Goal: Complete application form

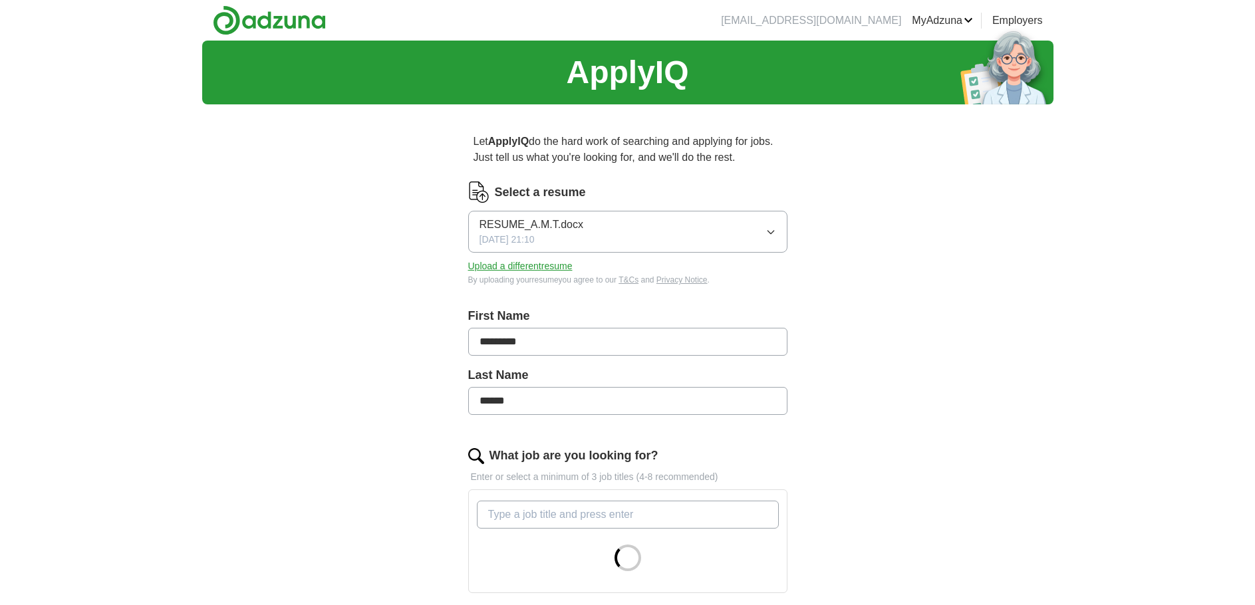
click at [774, 227] on icon "button" at bounding box center [770, 232] width 11 height 11
click at [774, 229] on icon "button" at bounding box center [770, 232] width 11 height 11
click at [548, 267] on button "Upload a different resume" at bounding box center [520, 266] width 104 height 14
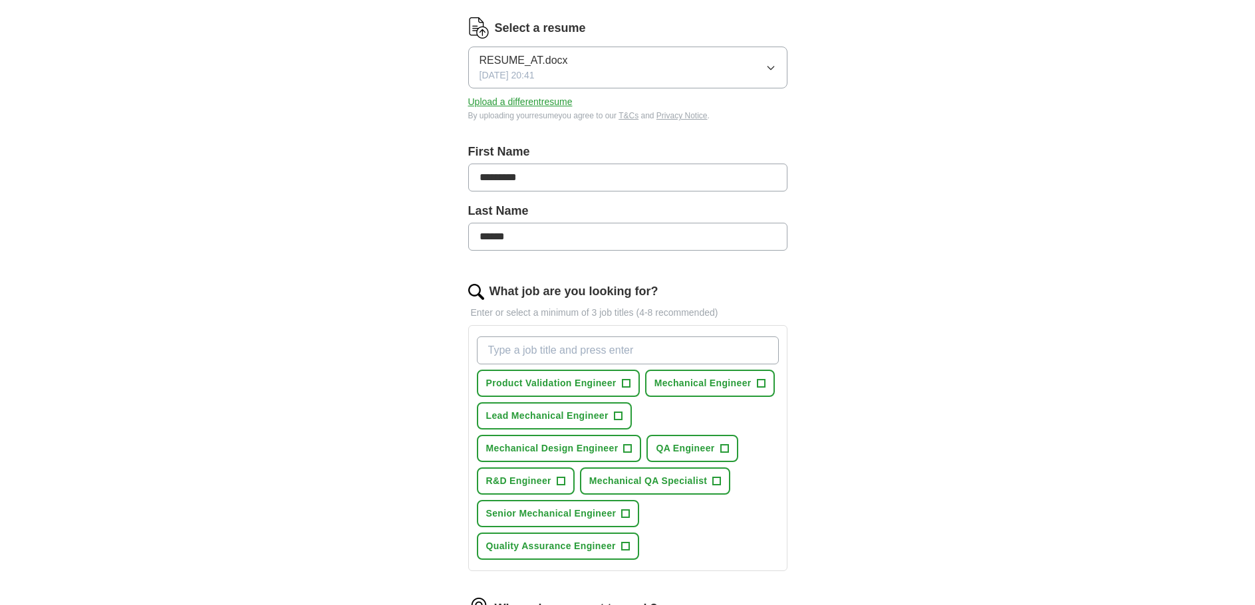
scroll to position [199, 0]
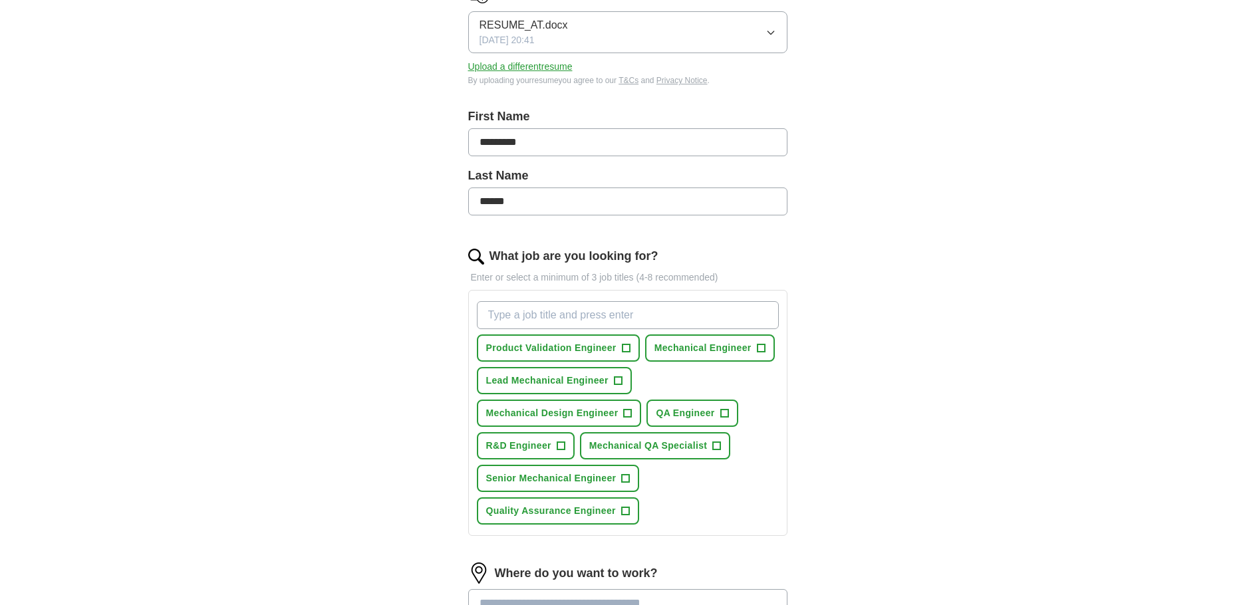
click at [543, 311] on input "What job are you looking for?" at bounding box center [628, 315] width 302 height 28
click at [762, 347] on span "+" at bounding box center [761, 348] width 8 height 11
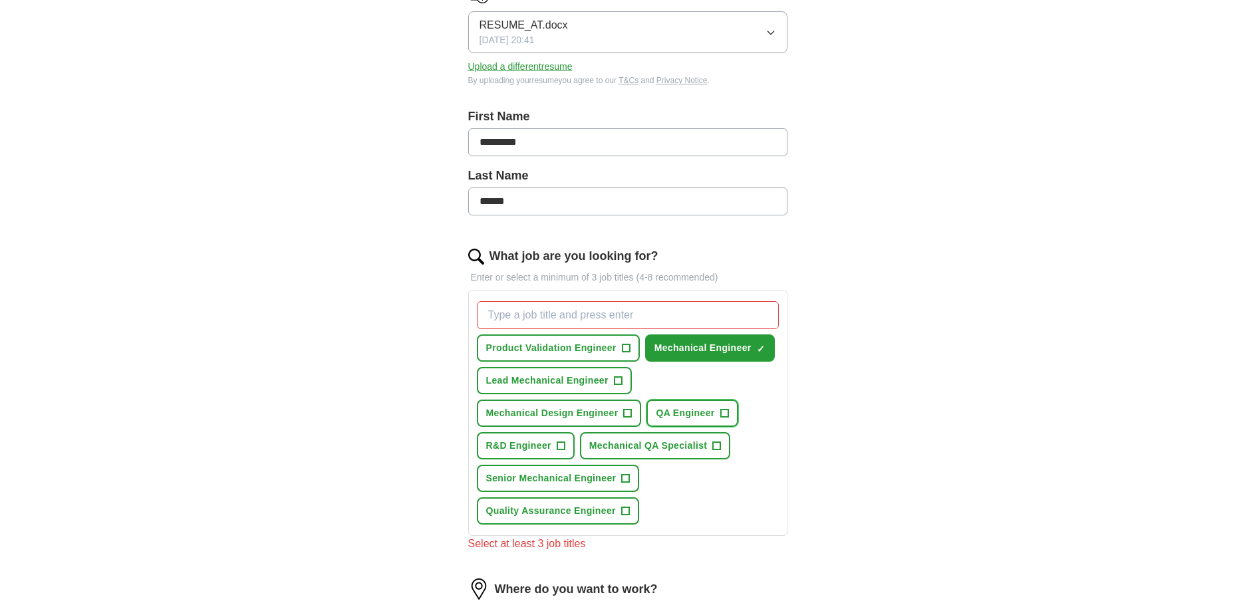
click at [724, 410] on span "+" at bounding box center [724, 413] width 8 height 11
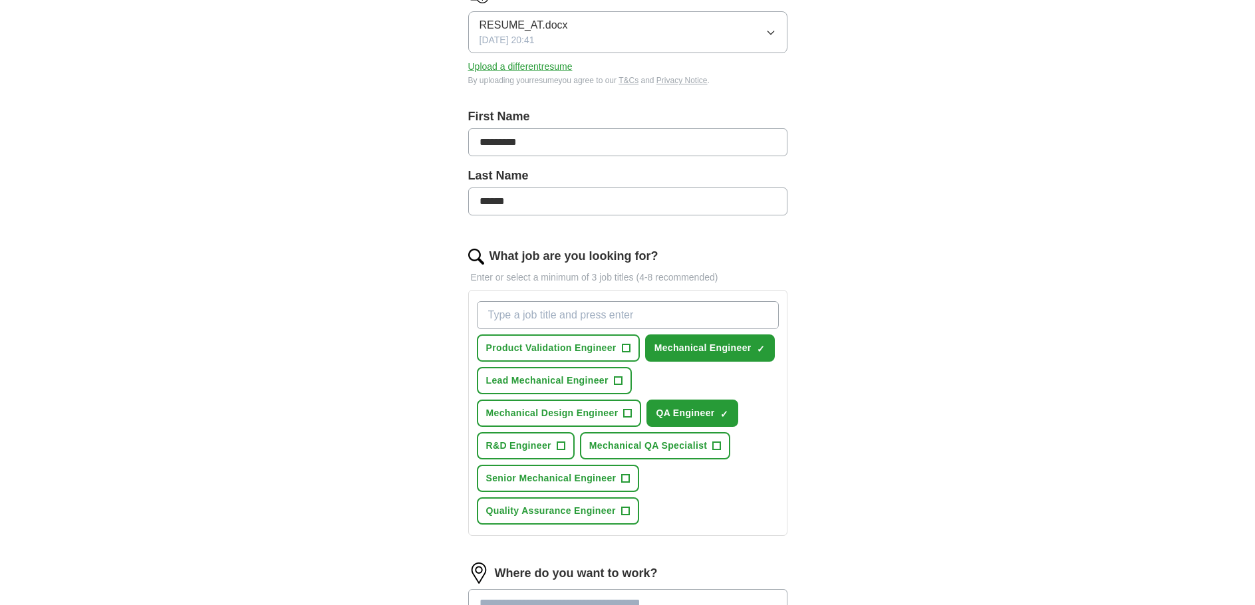
click at [556, 312] on input "What job are you looking for?" at bounding box center [628, 315] width 302 height 28
click at [769, 452] on div "Product Validation Engineer + Mechanical Engineer ✓ × Lead Mechanical Engineer …" at bounding box center [627, 413] width 307 height 234
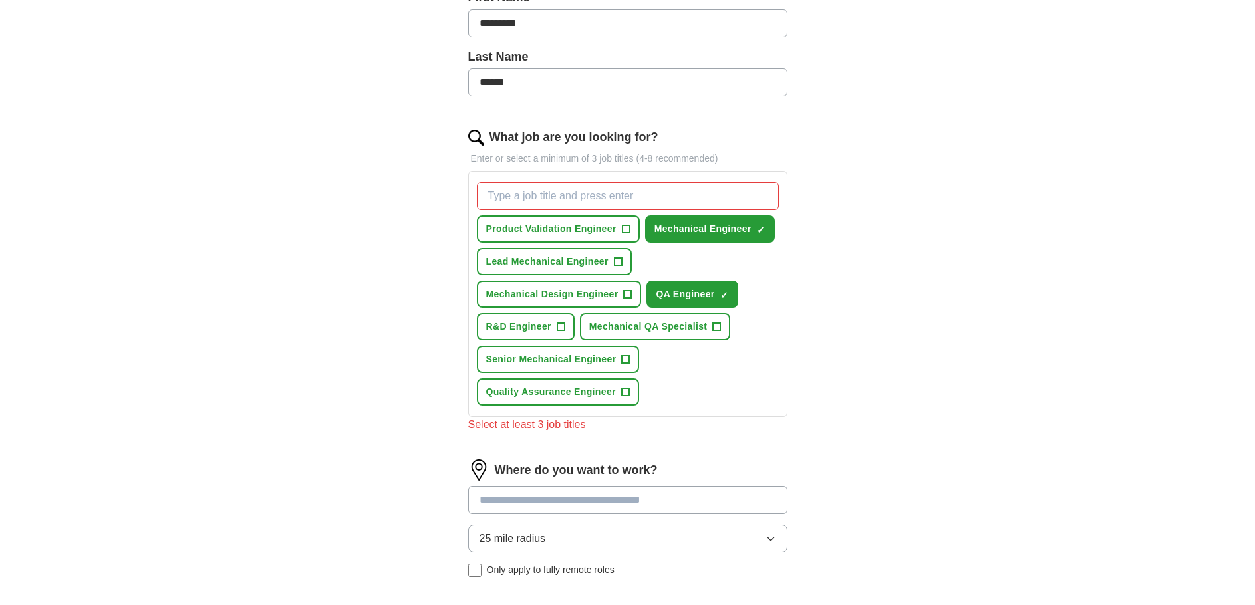
scroll to position [332, 0]
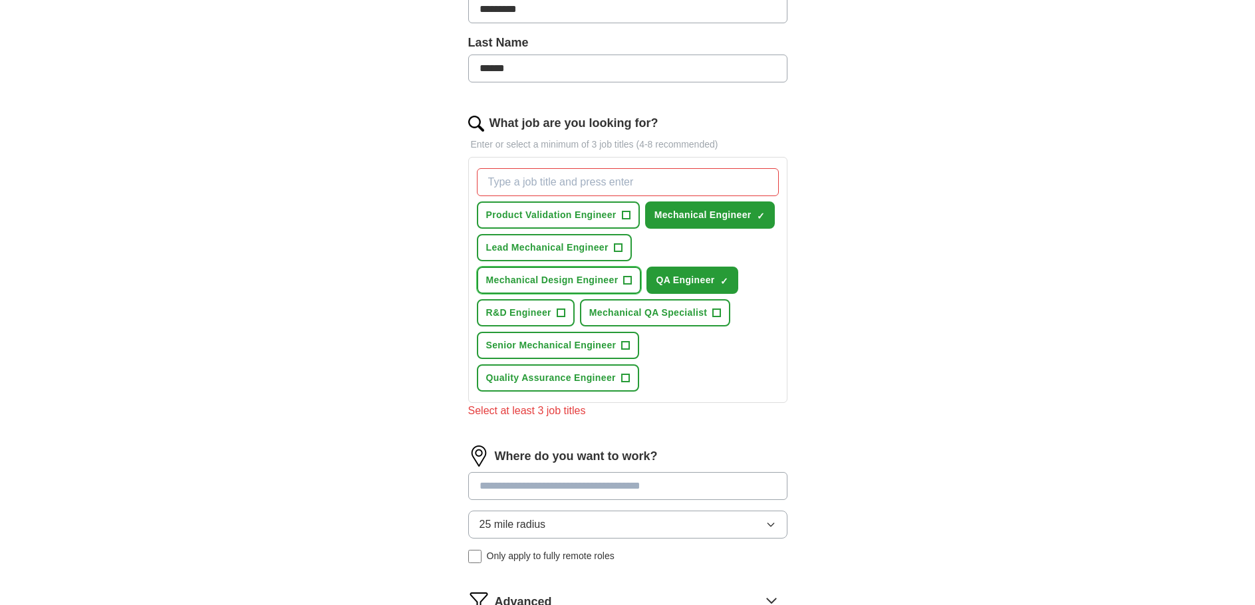
click at [622, 279] on button "Mechanical Design Engineer +" at bounding box center [559, 280] width 165 height 27
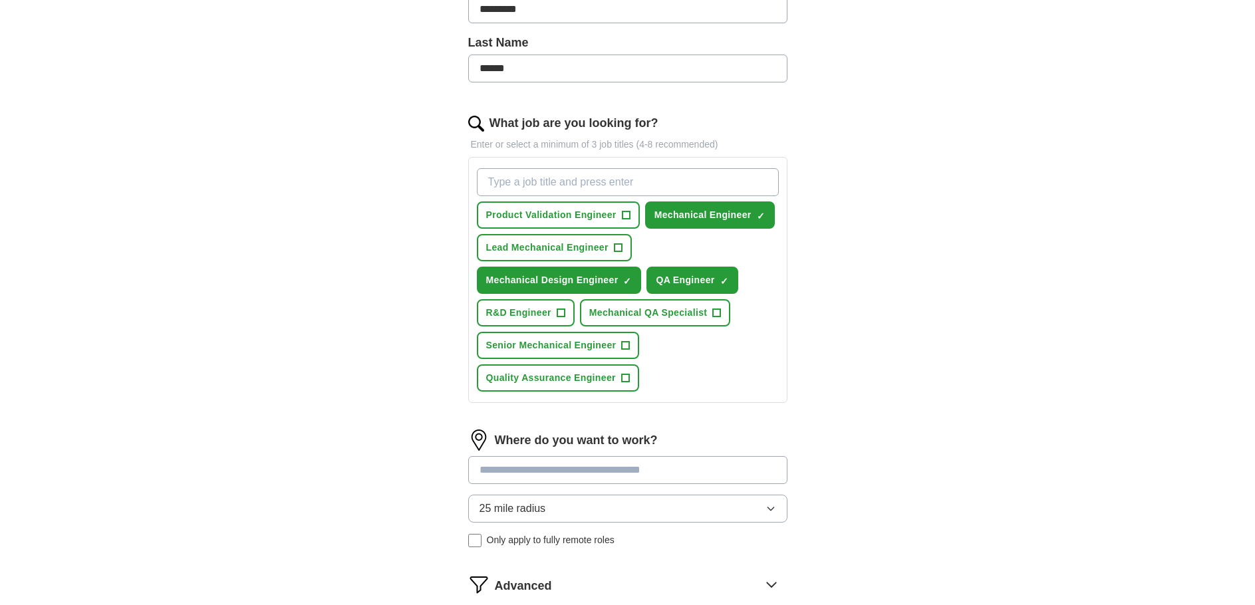
click at [586, 468] on input at bounding box center [627, 470] width 319 height 28
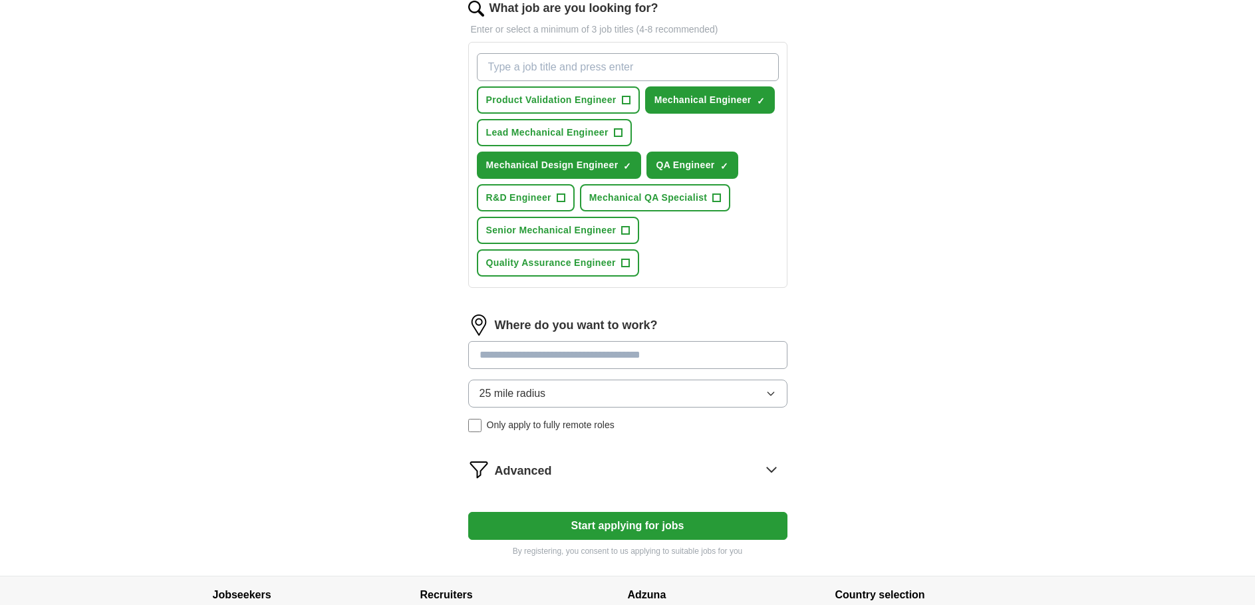
scroll to position [465, 0]
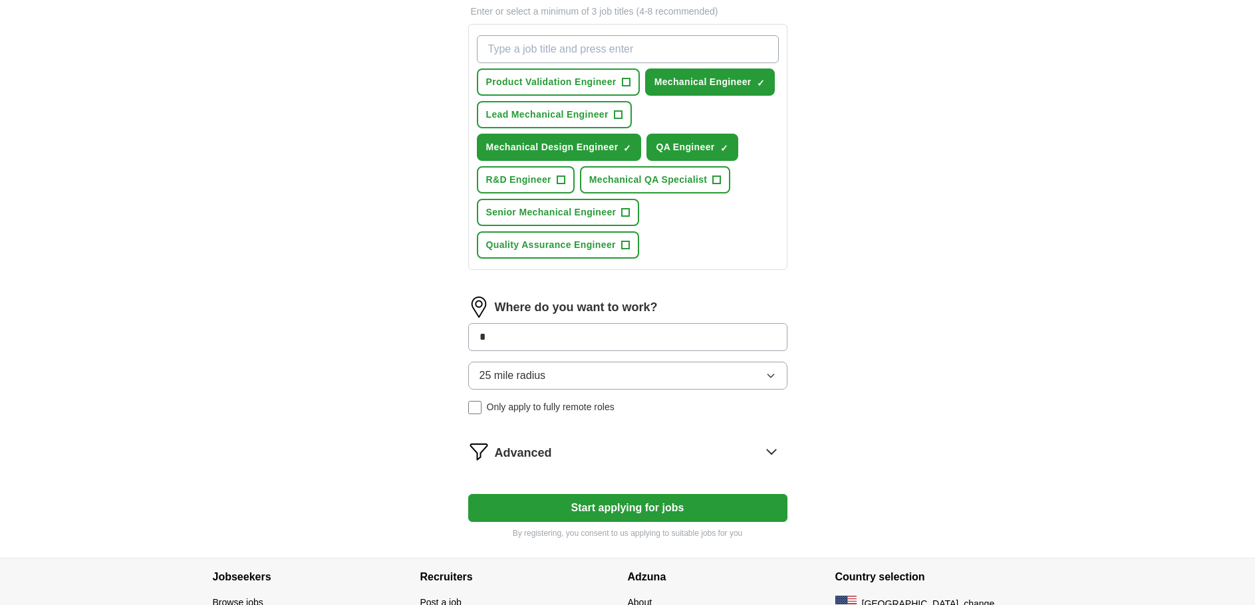
type input "**"
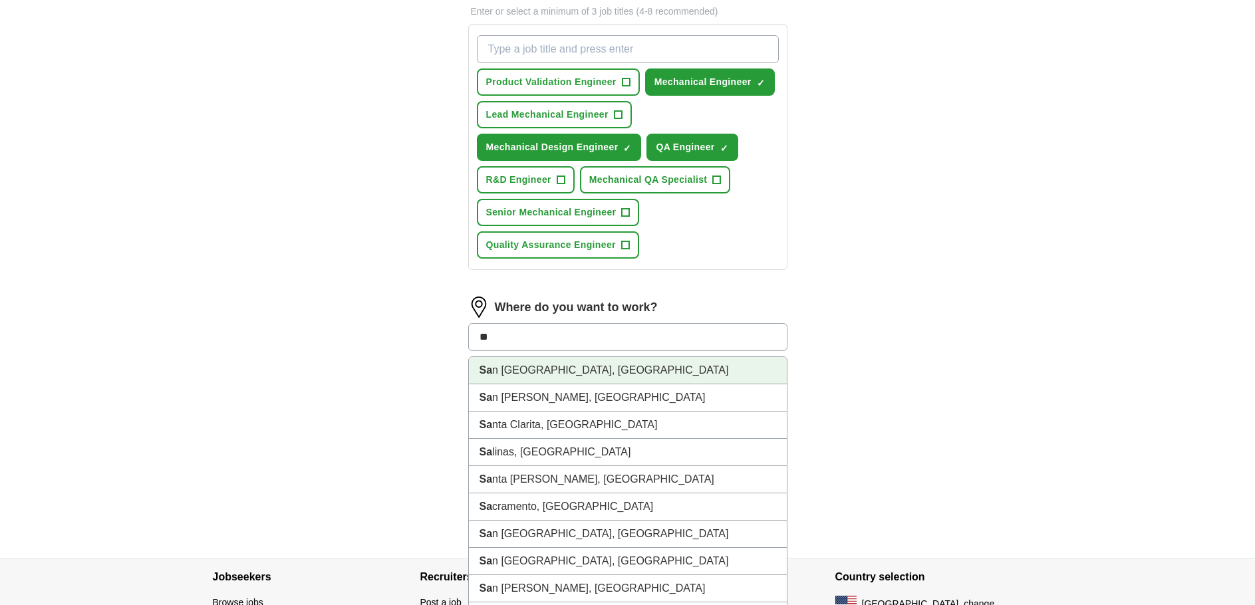
click at [524, 370] on li "Sa n Francisco, CA" at bounding box center [628, 370] width 318 height 27
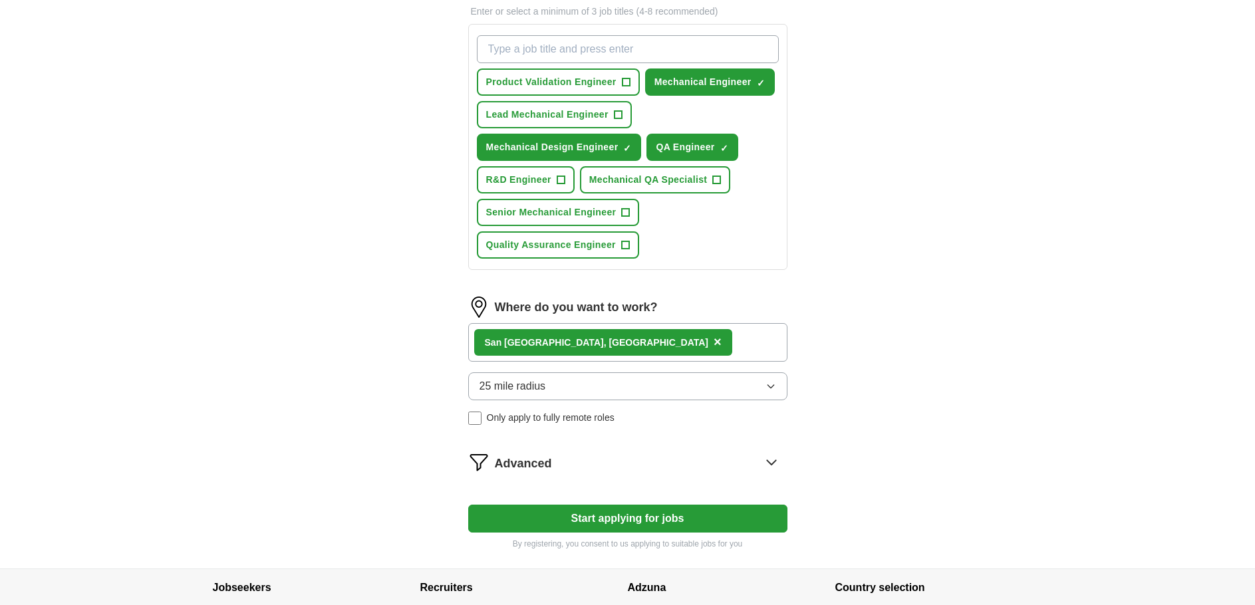
click at [626, 347] on div "Sa n Francisco, CA ×" at bounding box center [627, 342] width 319 height 39
click at [642, 340] on div "Sa n Francisco, CA ×" at bounding box center [627, 342] width 319 height 39
click at [640, 337] on div "Sa n Francisco, CA ×" at bounding box center [627, 342] width 319 height 39
click at [640, 355] on div "Sa n Francisco, CA ×" at bounding box center [627, 342] width 319 height 39
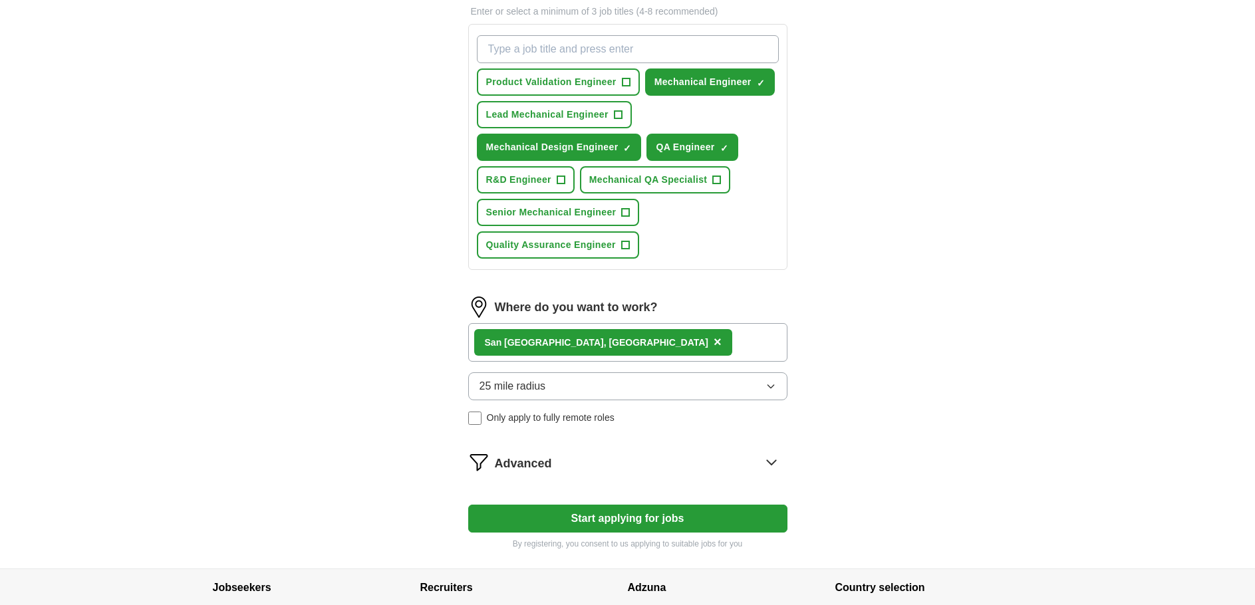
click at [627, 381] on button "25 mile radius" at bounding box center [627, 386] width 319 height 28
click at [636, 337] on div "Sa n Francisco, CA ×" at bounding box center [627, 342] width 319 height 39
click at [592, 336] on div "Sa n Francisco, CA ×" at bounding box center [603, 342] width 258 height 27
click at [713, 341] on span "×" at bounding box center [717, 341] width 8 height 15
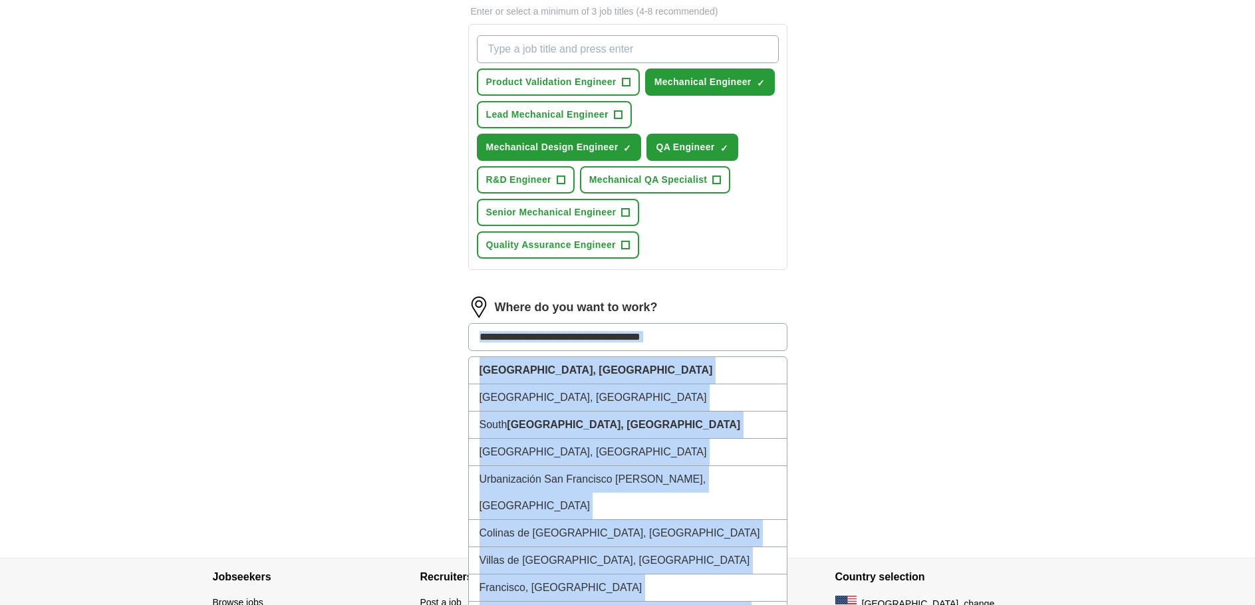
click at [558, 346] on input at bounding box center [627, 337] width 319 height 28
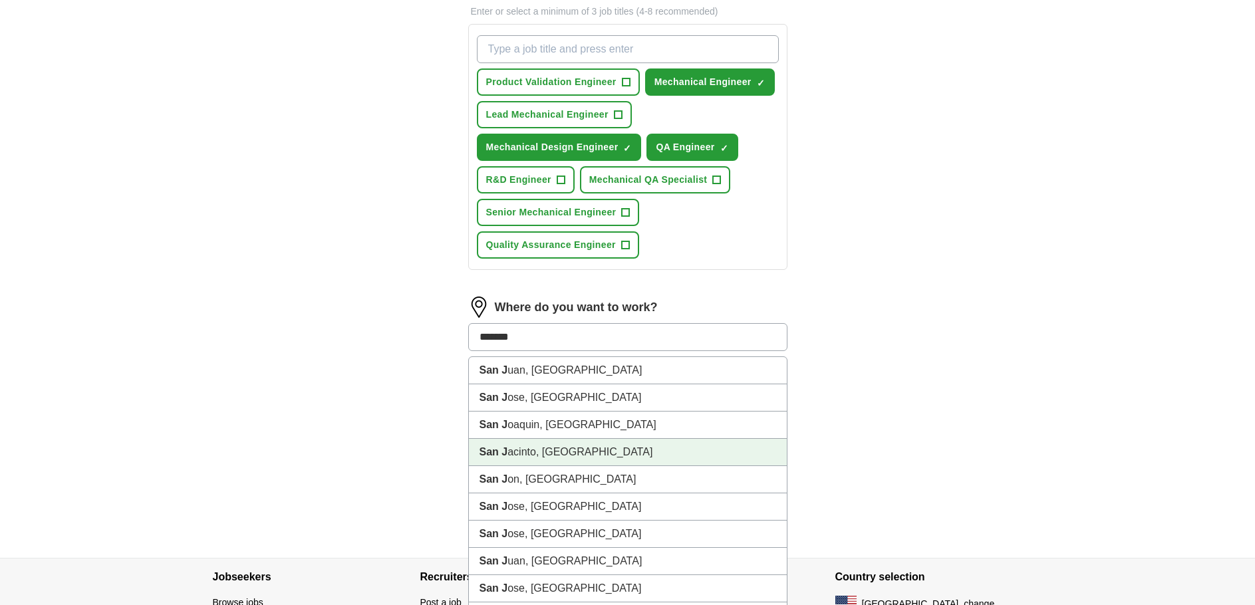
type input "********"
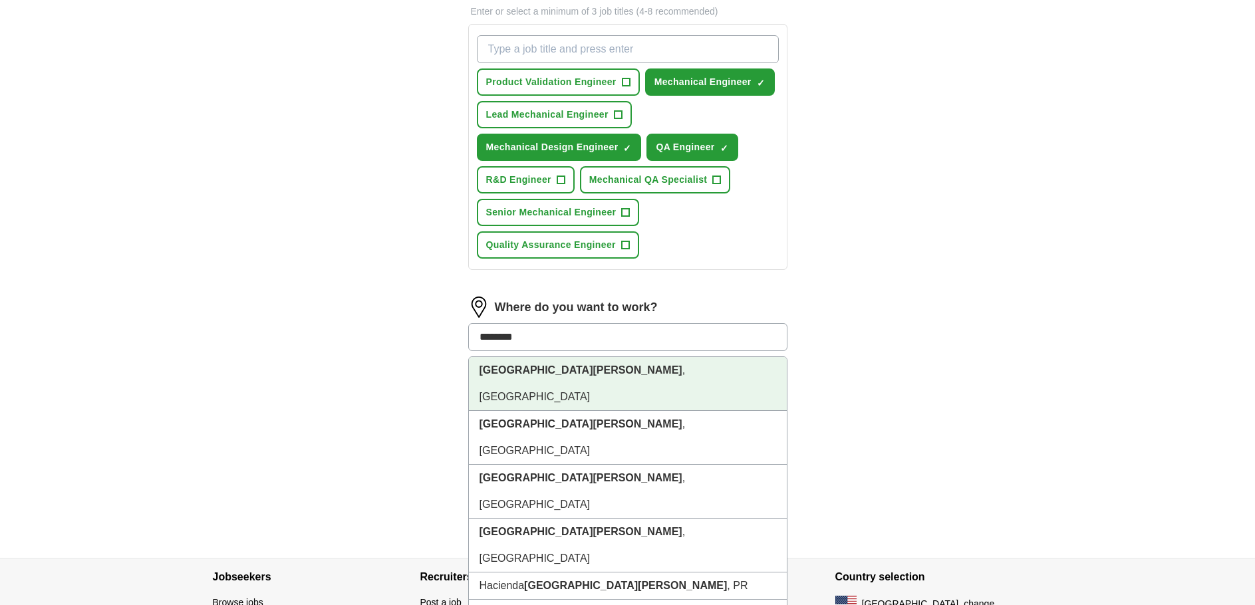
click at [518, 357] on li "San Jose , CA" at bounding box center [628, 384] width 318 height 54
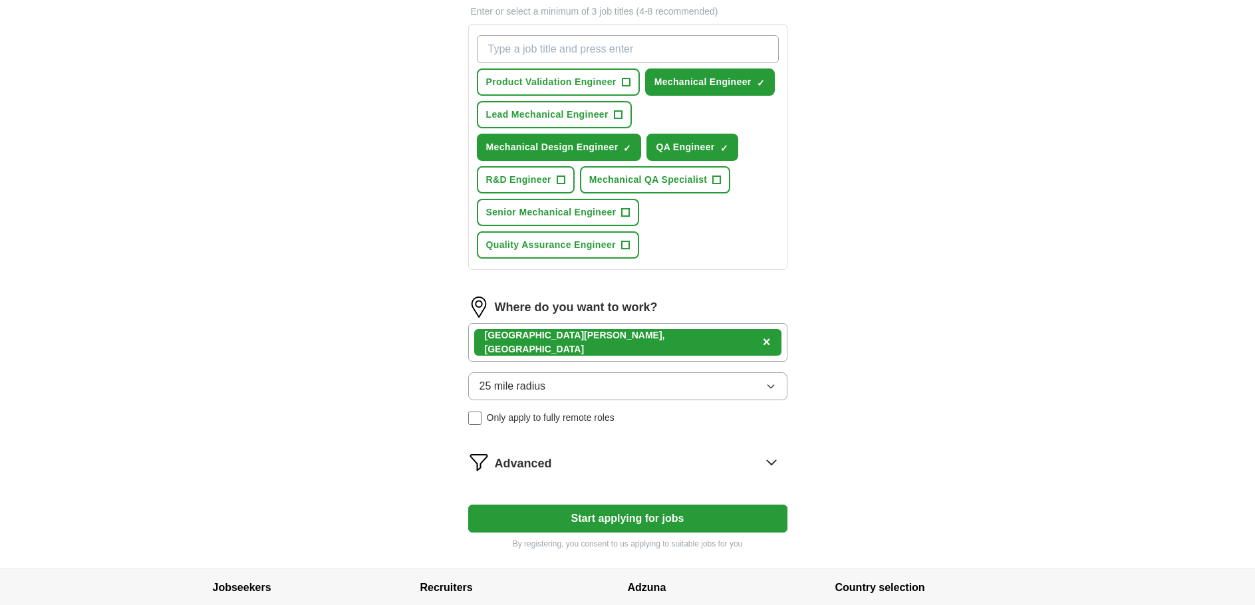
click at [733, 389] on button "25 mile radius" at bounding box center [627, 386] width 319 height 28
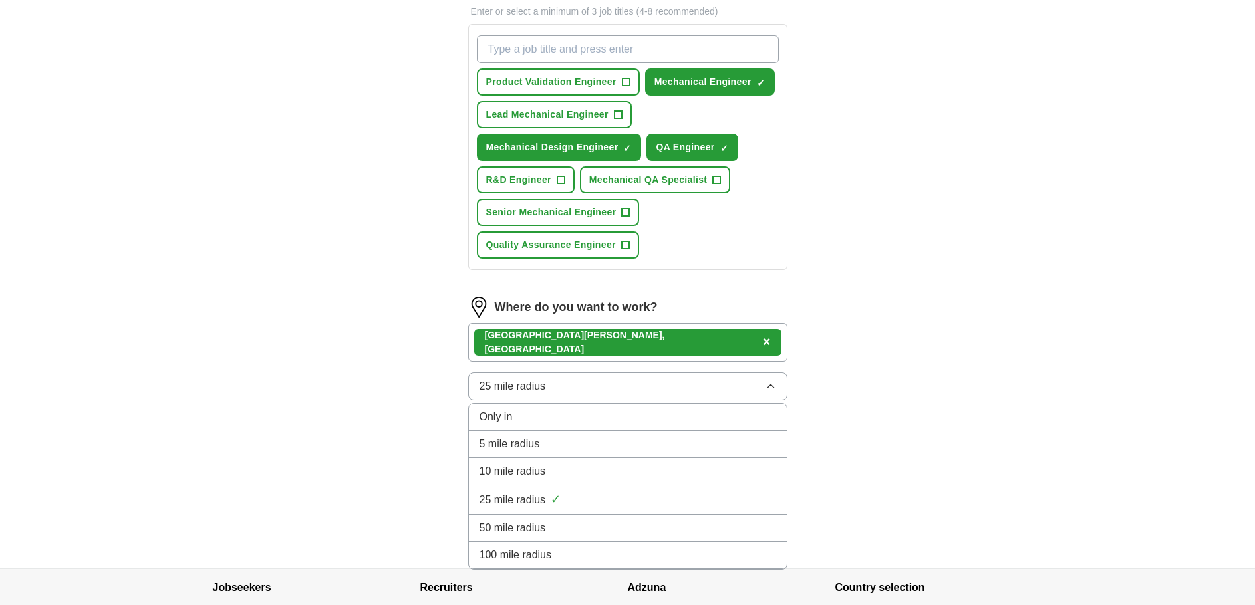
click at [545, 548] on span "100 mile radius" at bounding box center [515, 555] width 72 height 16
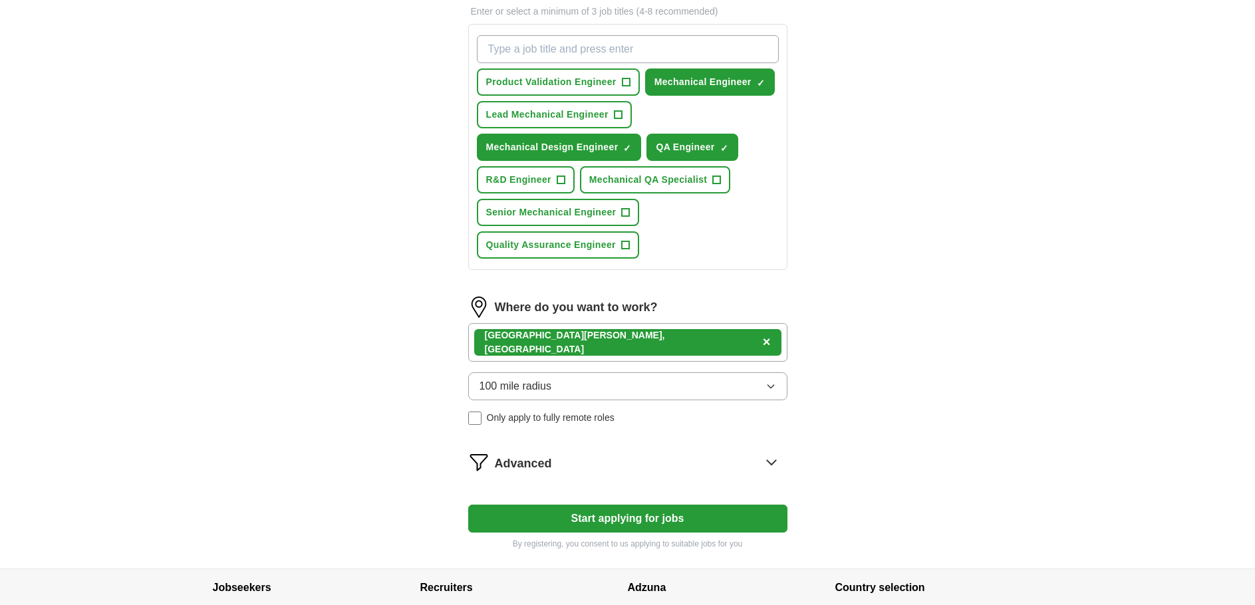
click at [767, 380] on button "100 mile radius" at bounding box center [627, 386] width 319 height 28
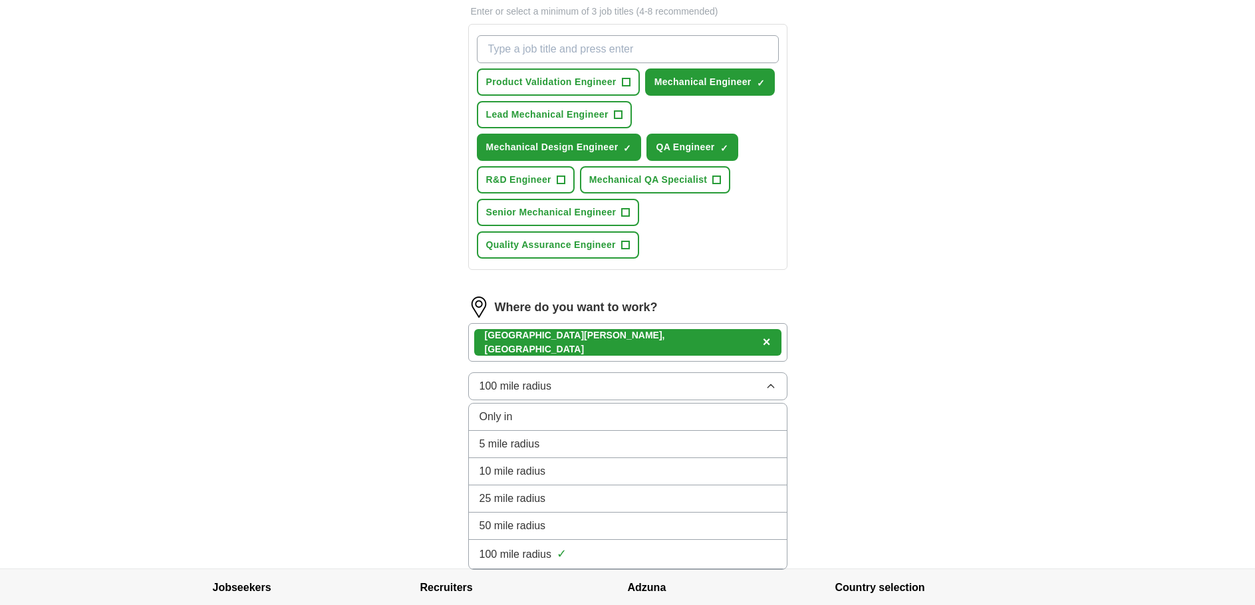
click at [527, 524] on span "50 mile radius" at bounding box center [512, 526] width 66 height 16
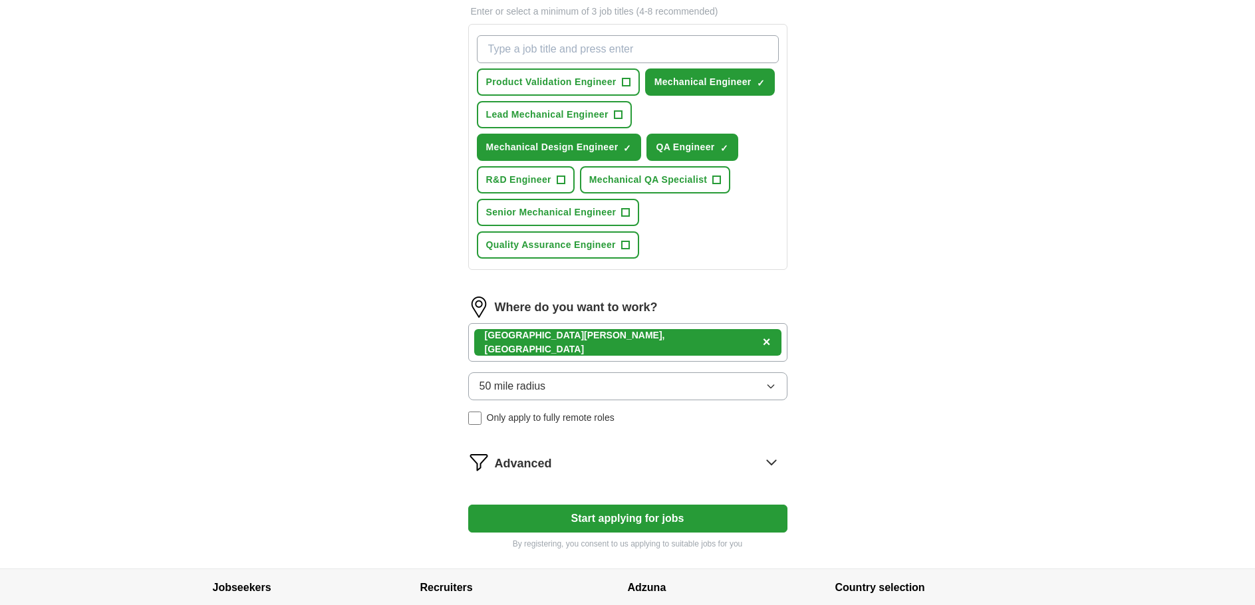
click at [689, 517] on button "Start applying for jobs" at bounding box center [627, 519] width 319 height 28
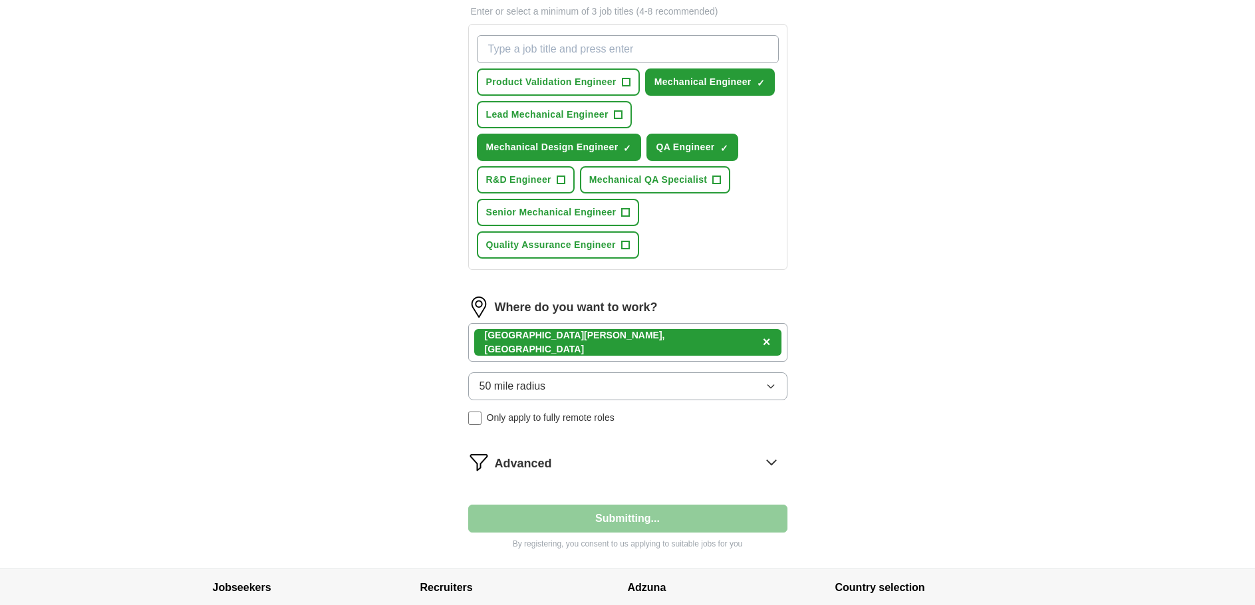
select select "**"
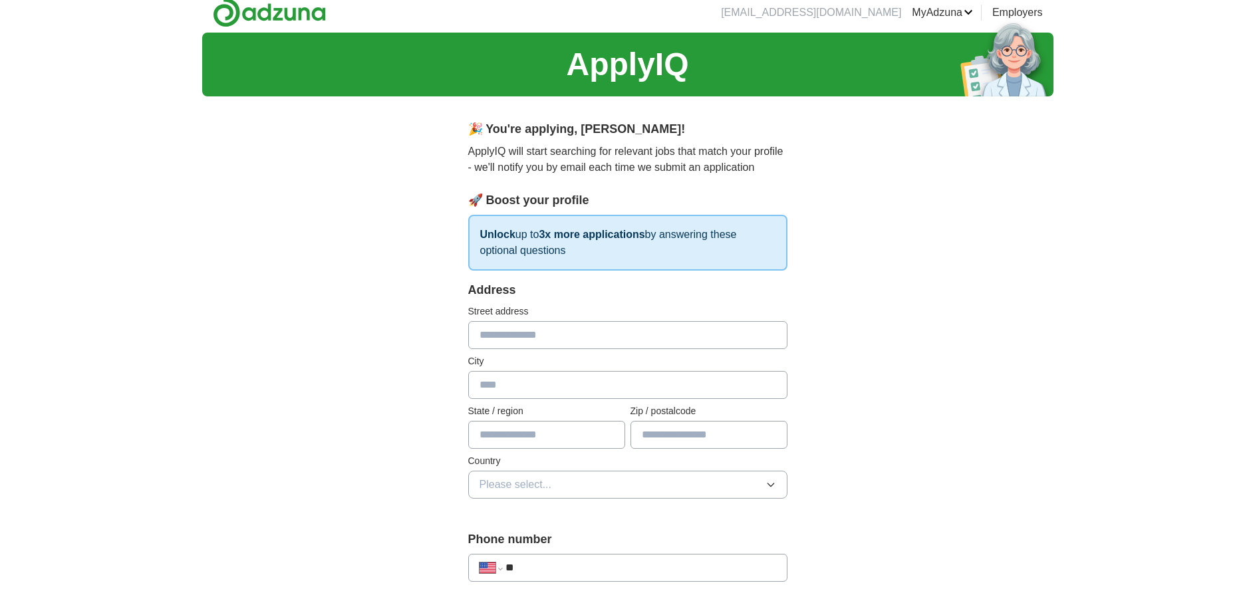
scroll to position [0, 0]
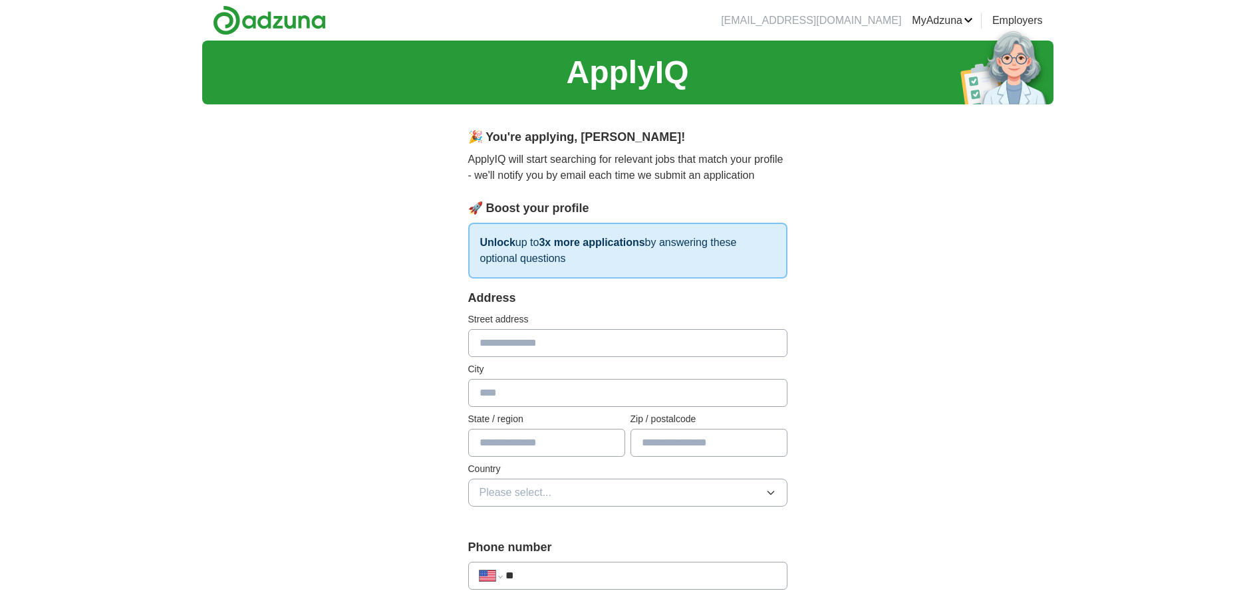
click at [530, 343] on input "text" at bounding box center [627, 343] width 319 height 28
type input "**********"
type input "********"
type input "**"
type input "*****"
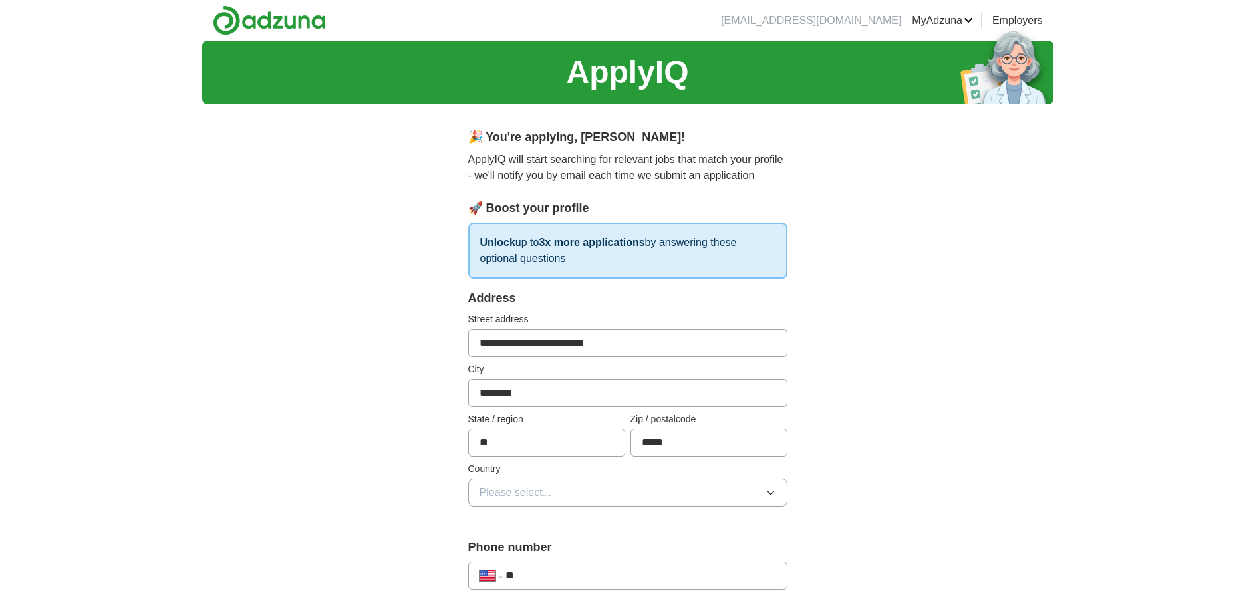
click at [522, 489] on span "Please select..." at bounding box center [515, 493] width 72 height 16
click at [533, 544] on span "United States" at bounding box center [534, 550] width 111 height 16
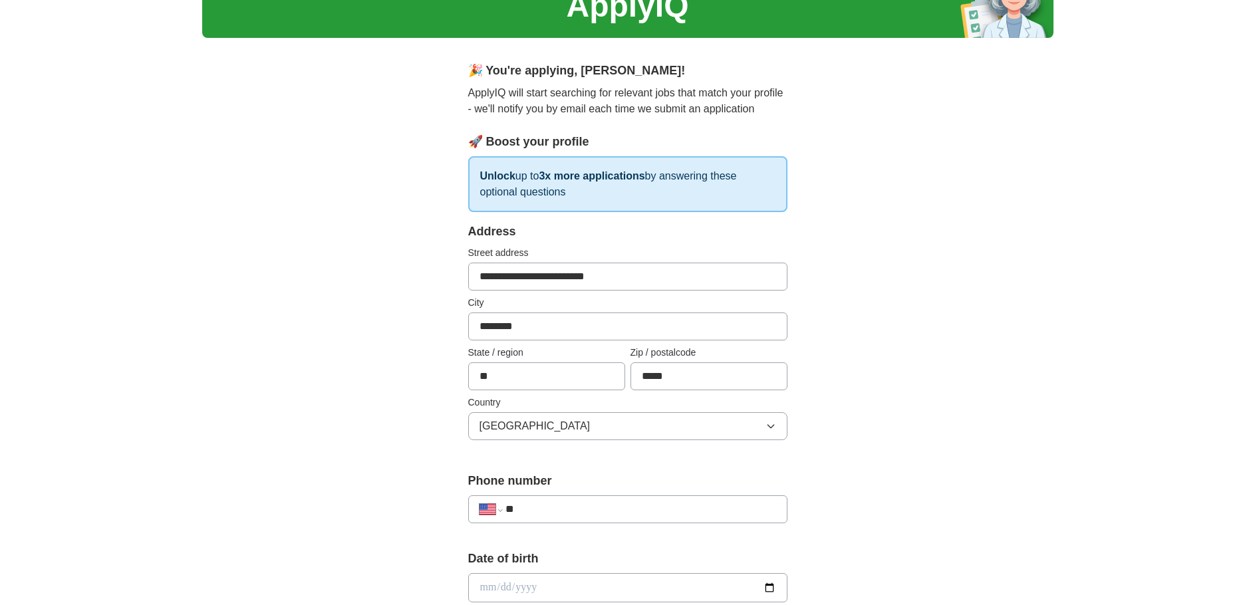
scroll to position [133, 0]
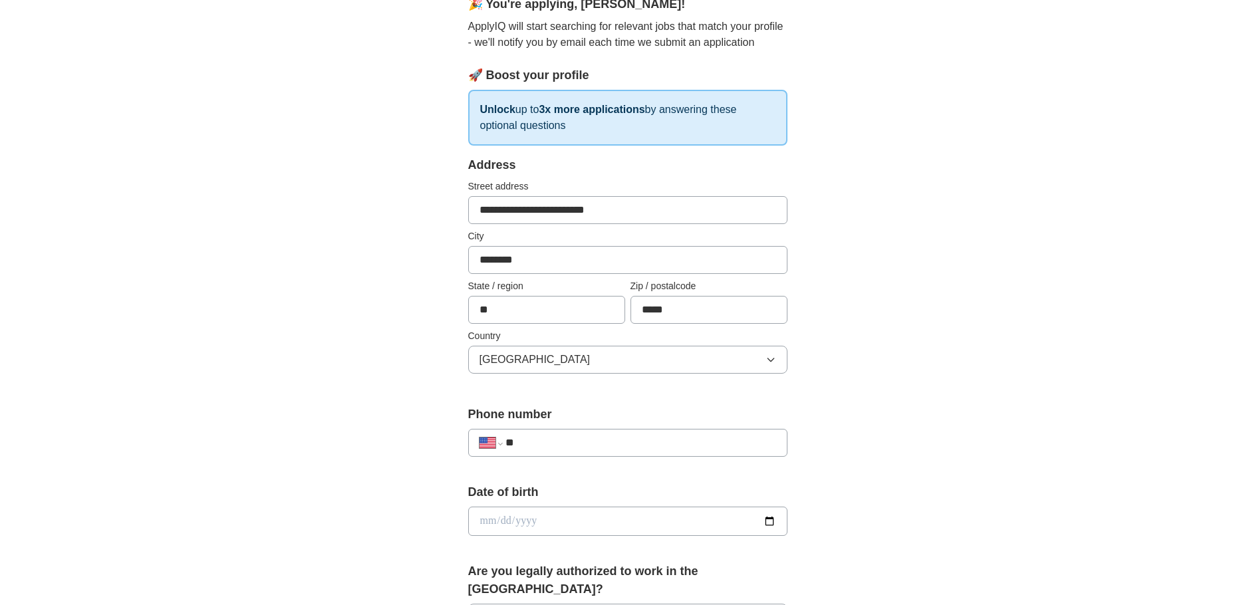
drag, startPoint x: 556, startPoint y: 419, endPoint x: 570, endPoint y: 429, distance: 17.2
click at [558, 419] on label "Phone number" at bounding box center [627, 415] width 319 height 18
click at [580, 437] on input "**" at bounding box center [640, 443] width 270 height 16
click at [567, 440] on input "**********" at bounding box center [640, 443] width 270 height 16
drag, startPoint x: 606, startPoint y: 443, endPoint x: 619, endPoint y: 453, distance: 16.5
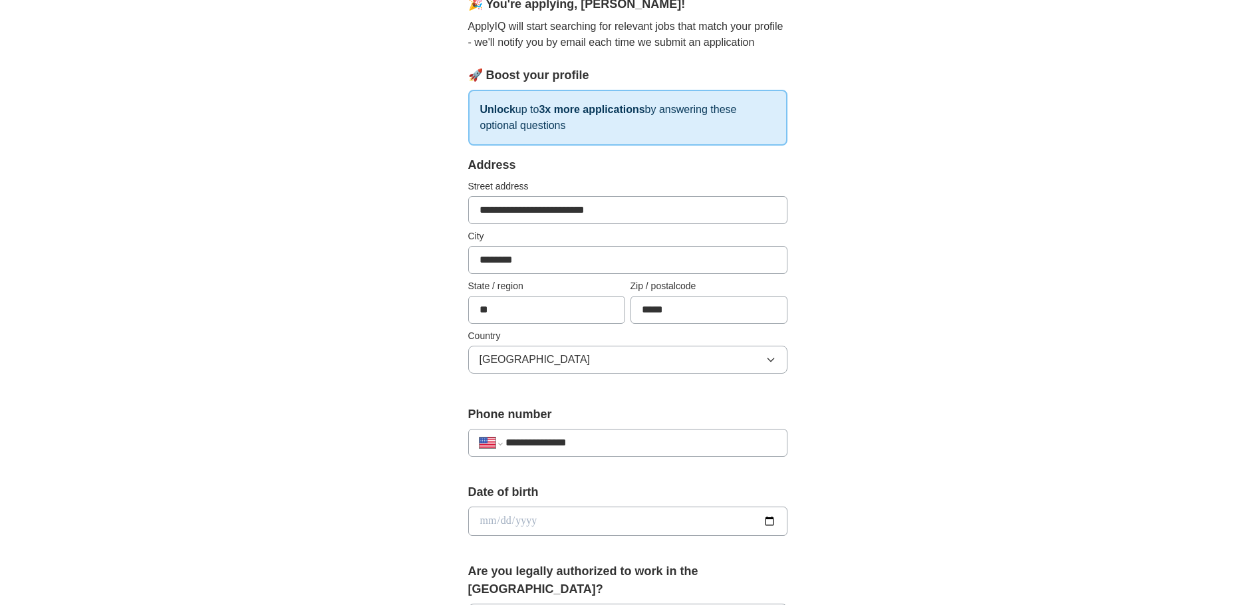
click at [606, 443] on input "**********" at bounding box center [640, 443] width 270 height 16
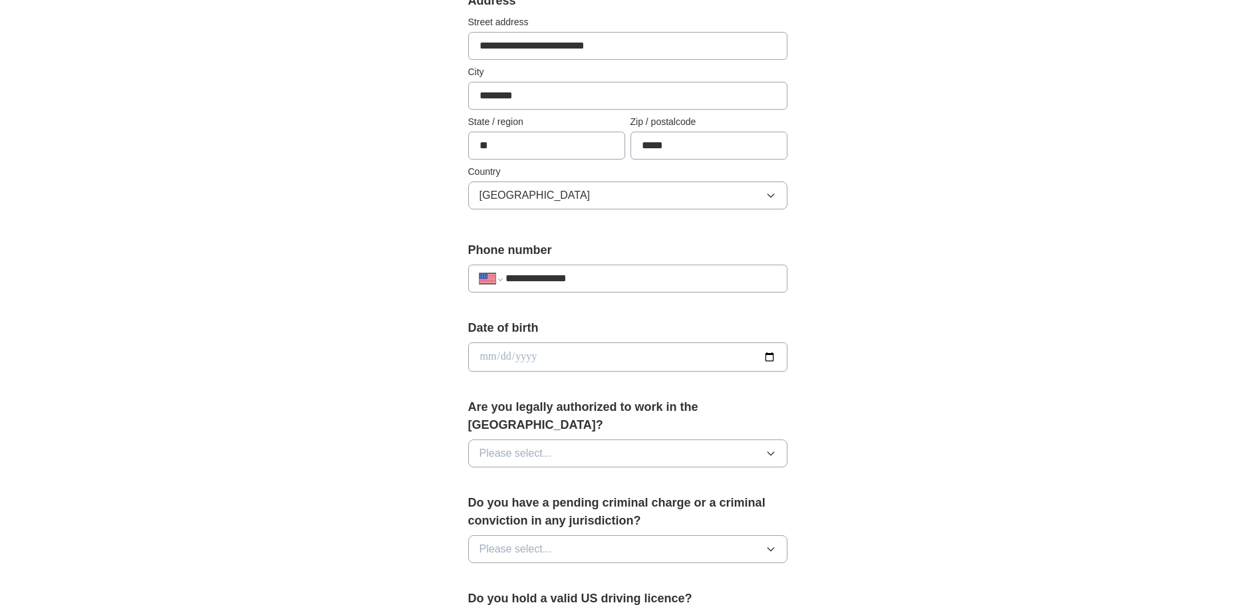
scroll to position [332, 0]
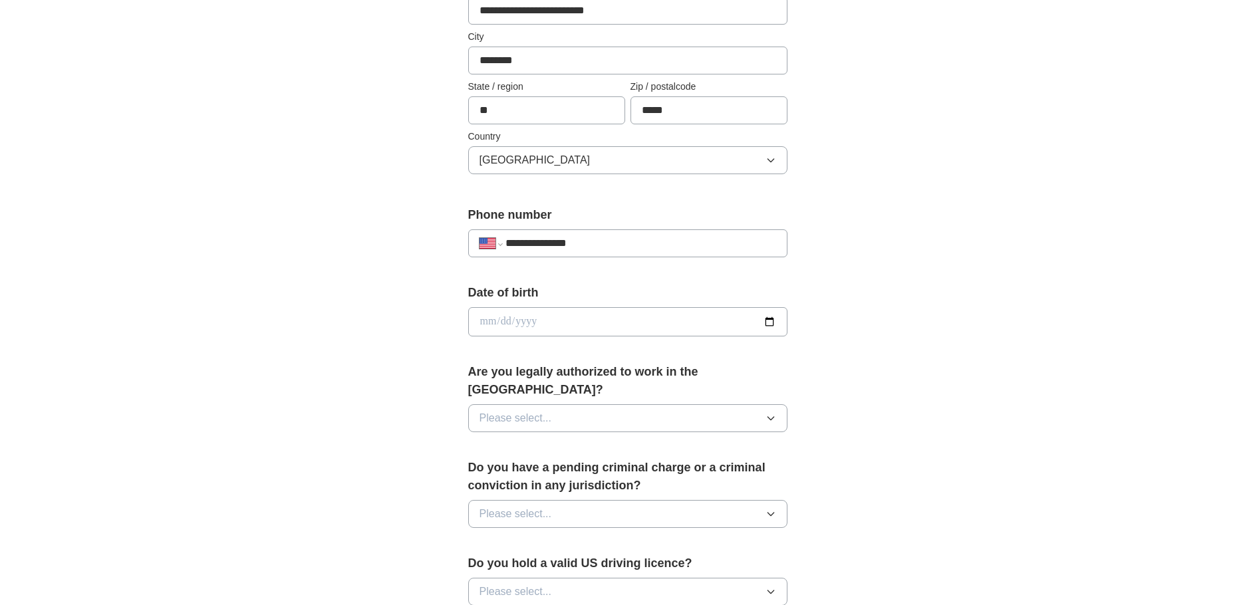
type input "**********"
click at [493, 319] on input "date" at bounding box center [627, 321] width 319 height 29
type input "**********"
click at [693, 408] on button "Please select..." at bounding box center [627, 418] width 319 height 28
click at [497, 441] on div "Yes" at bounding box center [627, 449] width 297 height 16
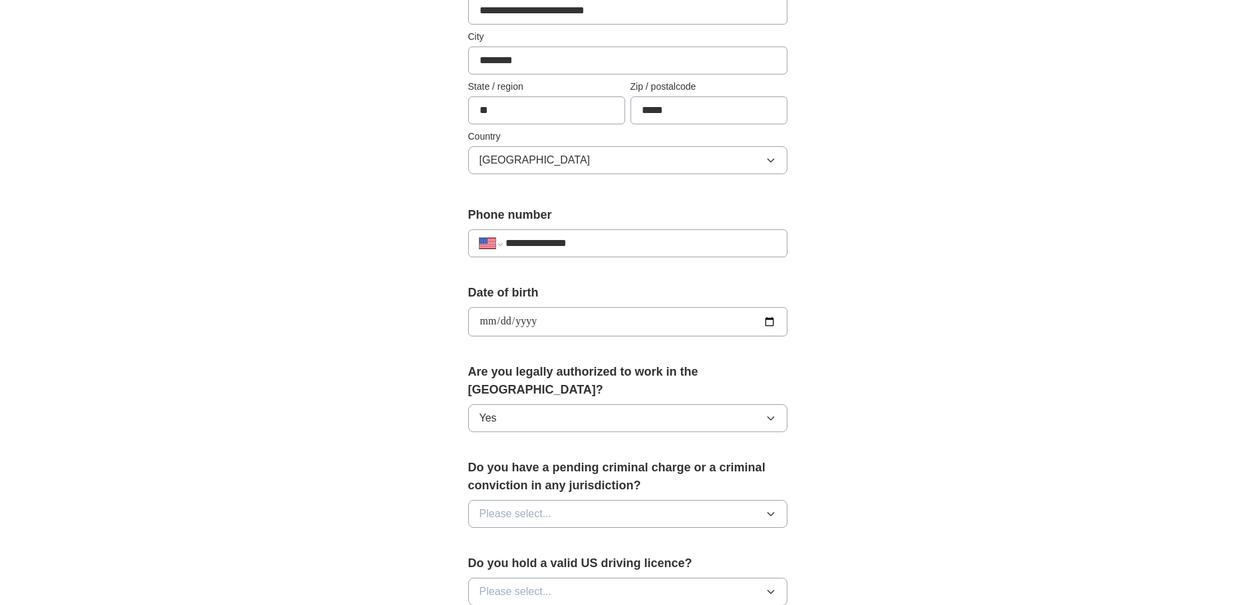
click at [501, 506] on span "Please select..." at bounding box center [515, 514] width 72 height 16
click at [541, 558] on li "No" at bounding box center [628, 571] width 318 height 27
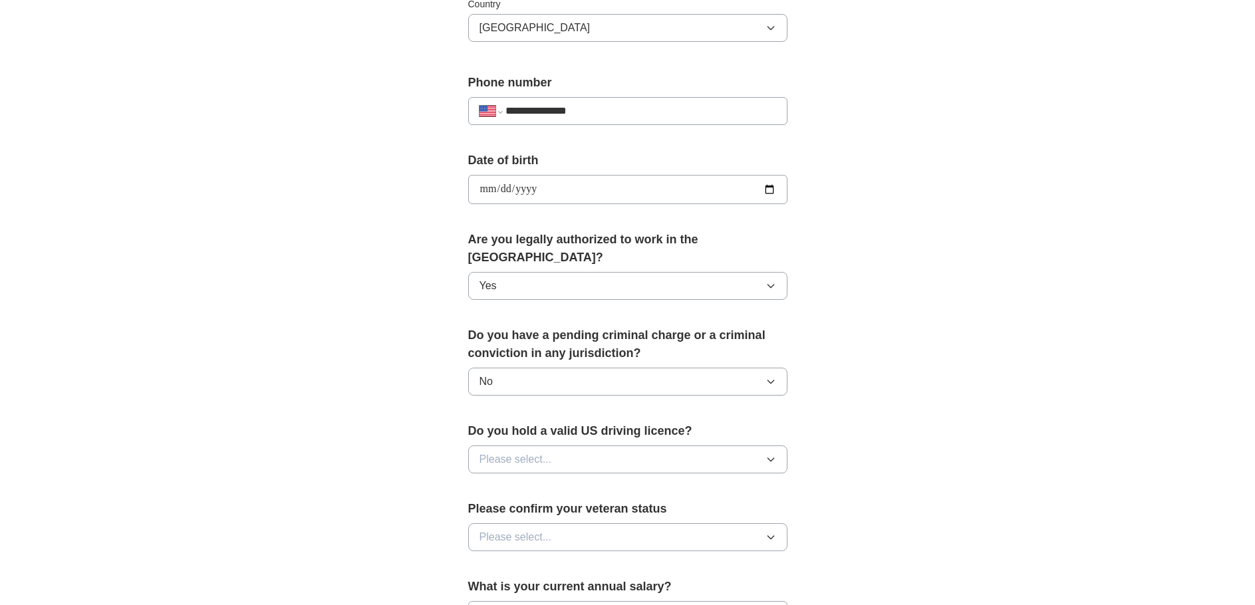
scroll to position [465, 0]
click at [591, 448] on button "Please select..." at bounding box center [627, 459] width 319 height 28
click at [556, 481] on div "Yes" at bounding box center [627, 489] width 297 height 16
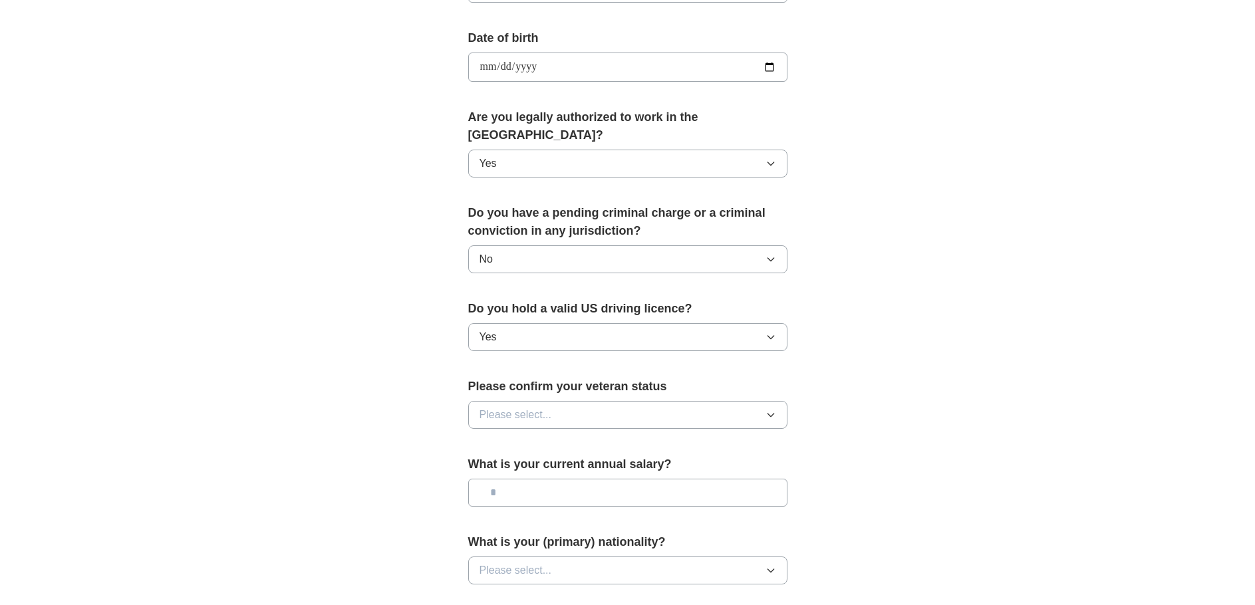
scroll to position [598, 0]
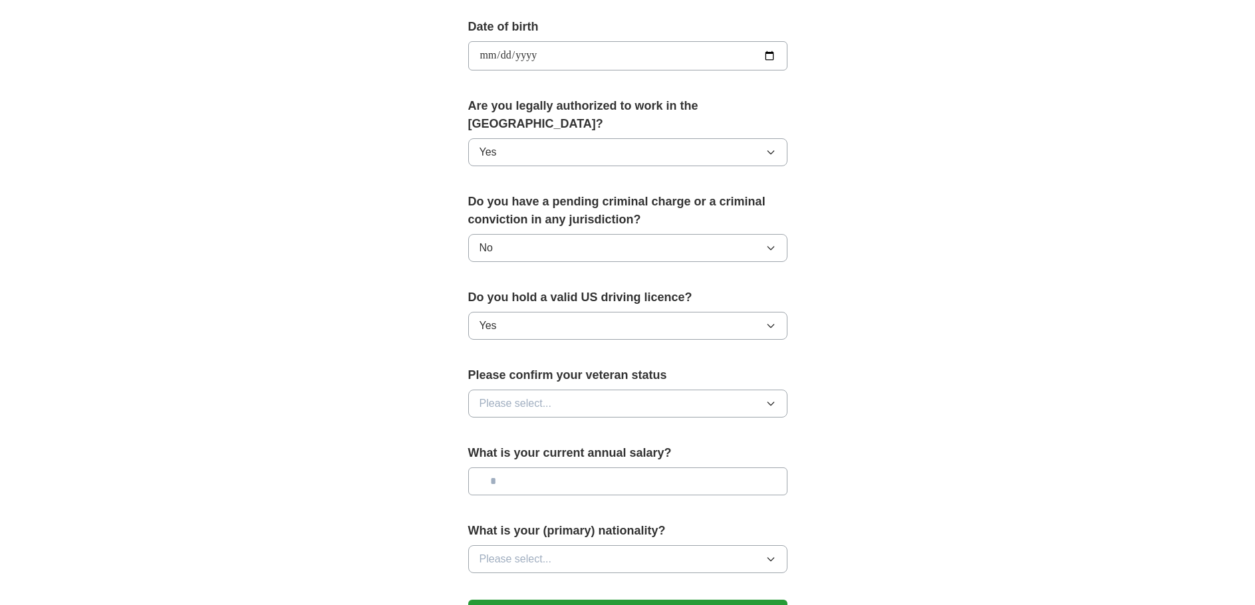
click at [583, 392] on button "Please select..." at bounding box center [627, 404] width 319 height 28
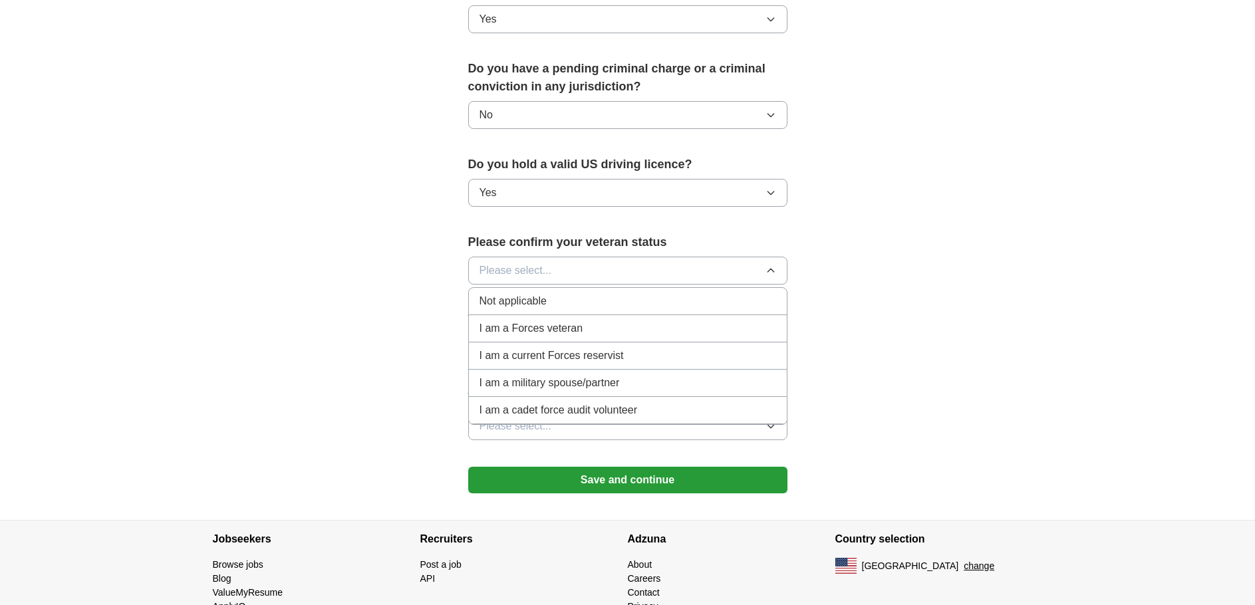
scroll to position [763, 0]
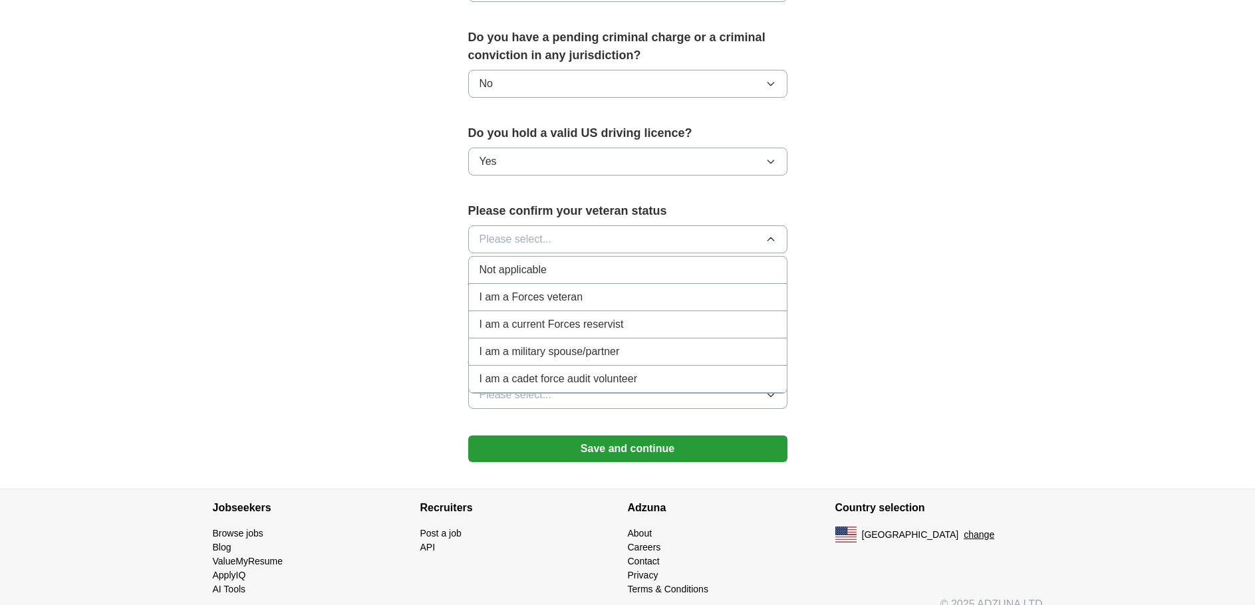
drag, startPoint x: 530, startPoint y: 257, endPoint x: 536, endPoint y: 279, distance: 22.1
click at [530, 265] on li "Not applicable" at bounding box center [628, 270] width 318 height 27
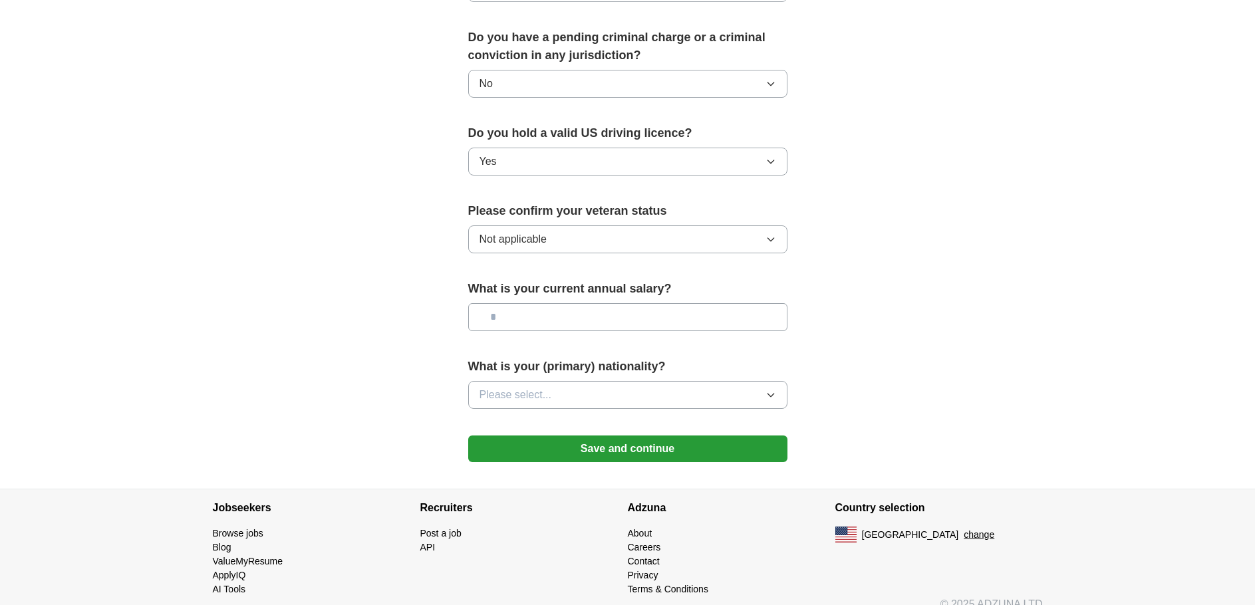
click at [551, 303] on input "text" at bounding box center [627, 317] width 319 height 28
type input "*******"
click at [530, 387] on span "Please select..." at bounding box center [515, 395] width 72 height 16
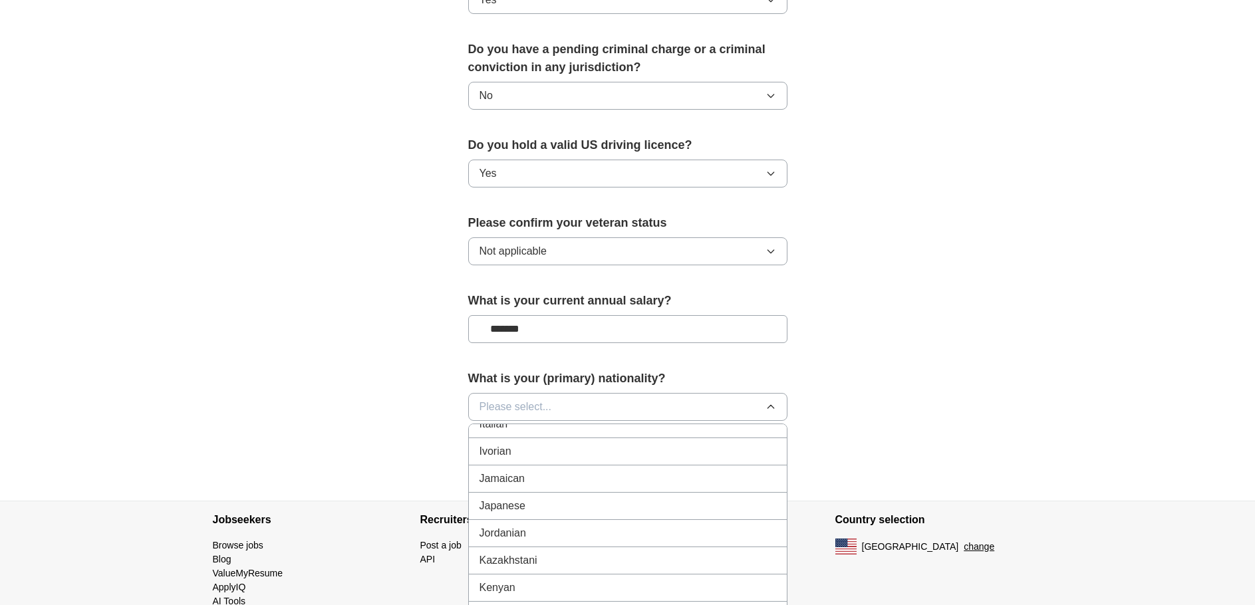
scroll to position [2327, 0]
click at [503, 472] on li "Ivorian" at bounding box center [628, 482] width 318 height 27
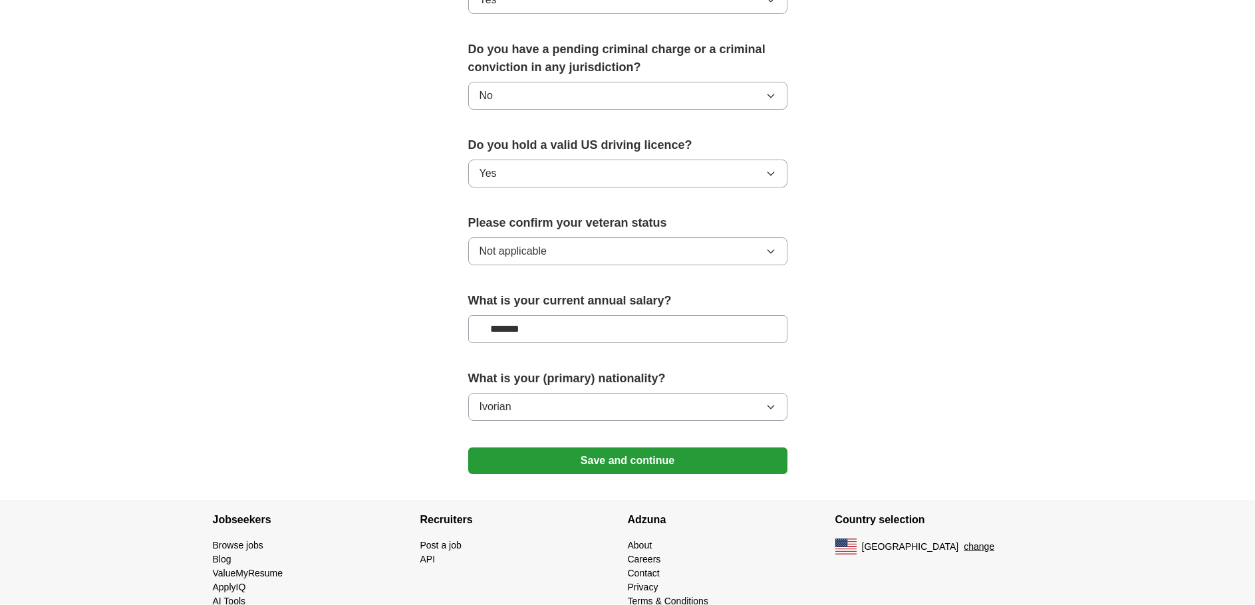
click at [600, 447] on button "Save and continue" at bounding box center [627, 460] width 319 height 27
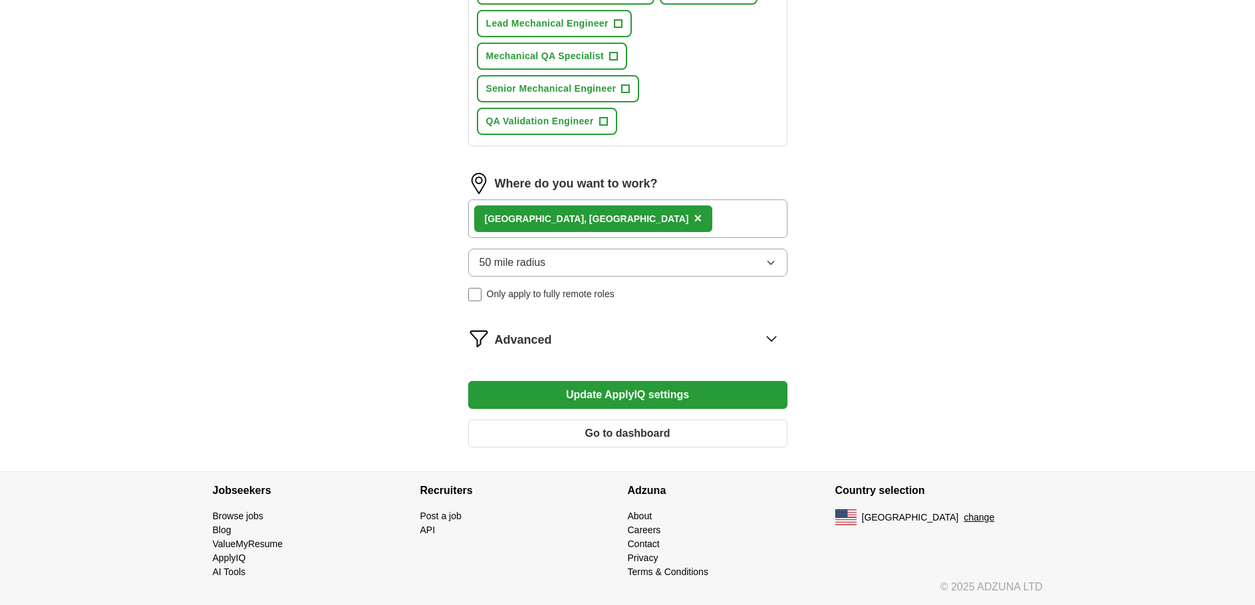
scroll to position [622, 0]
click at [765, 328] on icon at bounding box center [771, 337] width 21 height 21
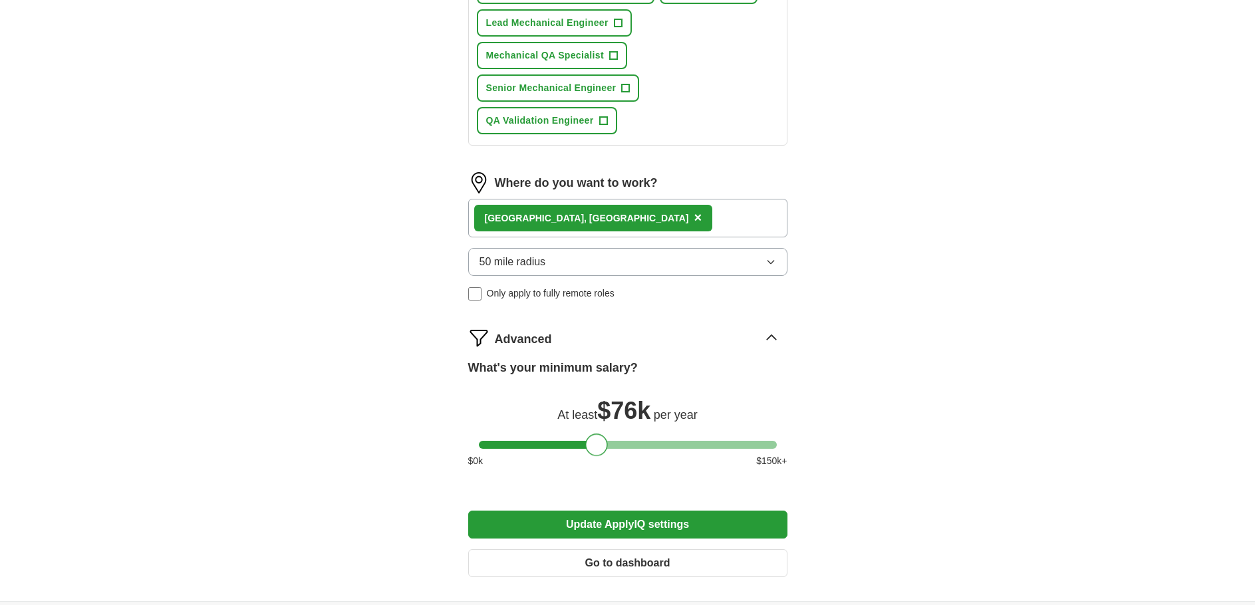
drag, startPoint x: 500, startPoint y: 440, endPoint x: 606, endPoint y: 452, distance: 106.4
click at [606, 452] on div "What's your minimum salary? At least $ 76k per year $ 0 k $ 150 k+" at bounding box center [627, 419] width 319 height 120
click at [600, 451] on div "What's your minimum salary? At least $ 76k per year $ 0 k $ 150 k+" at bounding box center [627, 419] width 319 height 120
click at [591, 447] on div at bounding box center [594, 444] width 23 height 23
click at [548, 493] on form "Select a resume RESUME_AT.docx [DATE] 03:40 Upload a different resume By upload…" at bounding box center [627, 73] width 319 height 1028
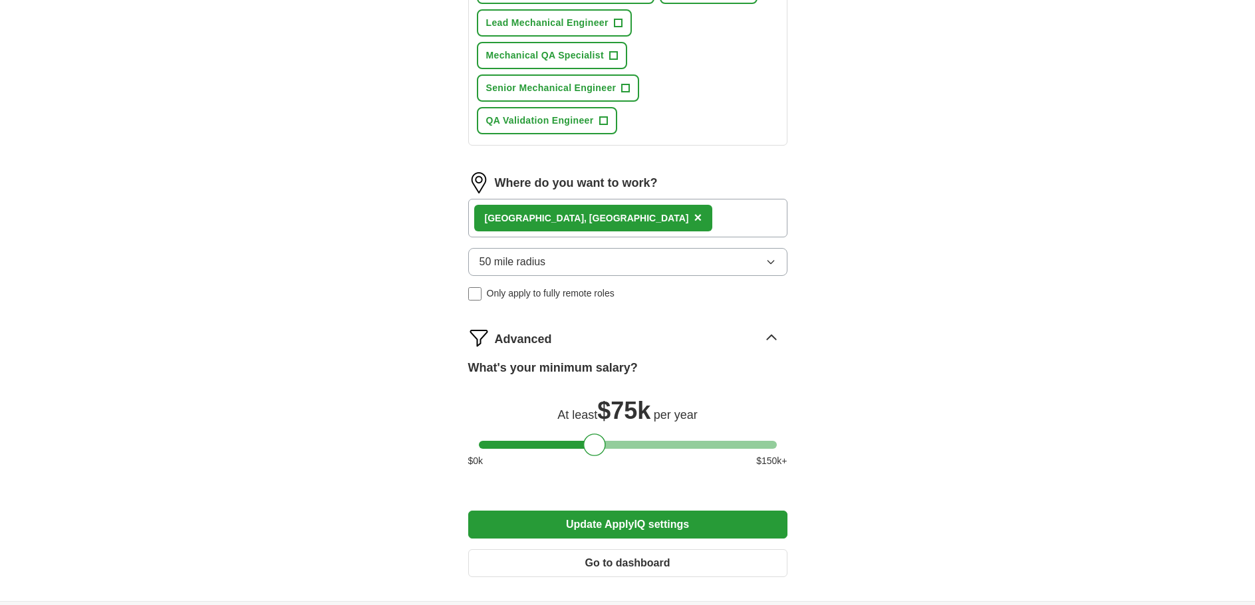
click at [967, 448] on div "ApplyIQ Let ApplyIQ do the hard work of searching and applying for jobs. Just t…" at bounding box center [627, 9] width 851 height 1183
click at [601, 562] on button "Go to dashboard" at bounding box center [627, 563] width 319 height 28
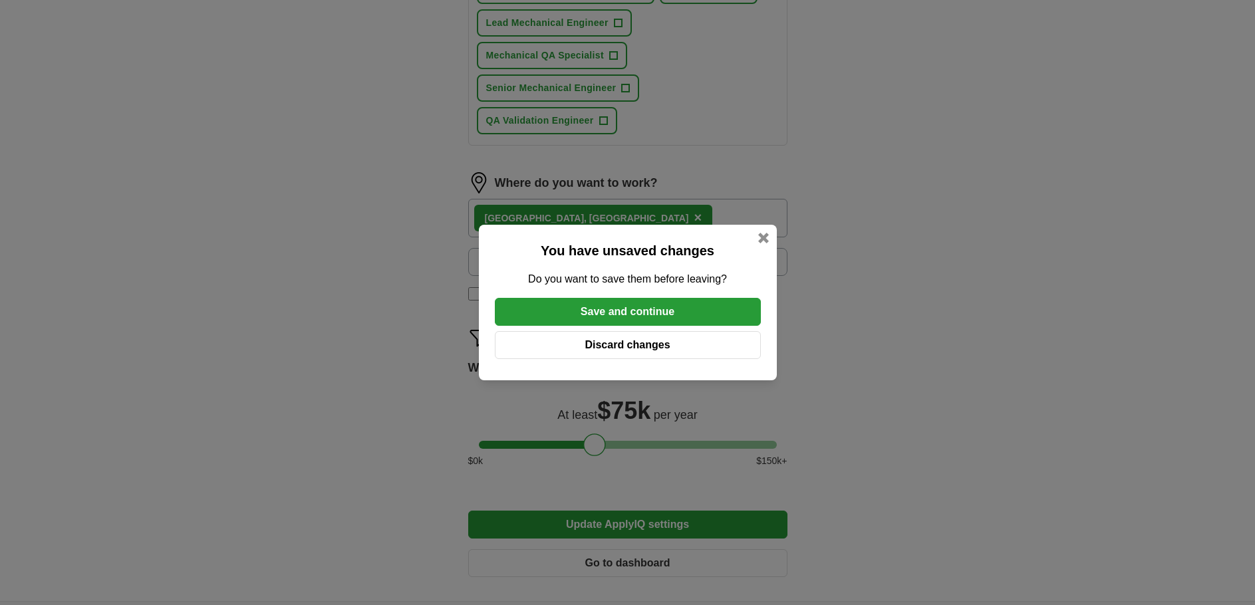
click at [605, 310] on button "Save and continue" at bounding box center [628, 312] width 266 height 28
